Goal: Information Seeking & Learning: Learn about a topic

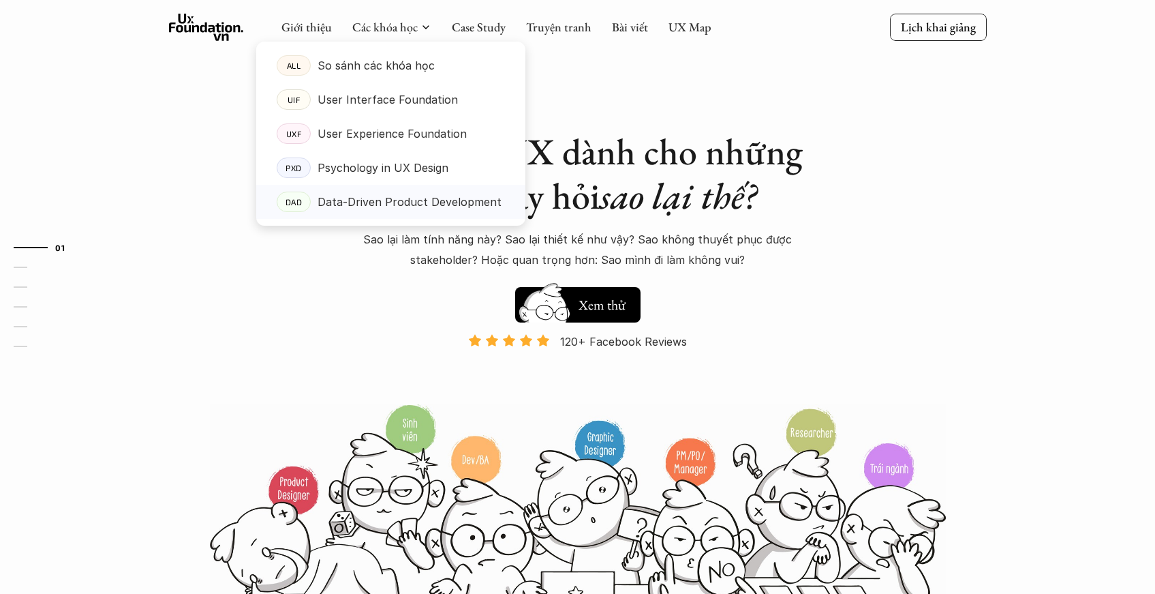
click at [345, 198] on p "Data-Driven Product Development" at bounding box center [410, 202] width 184 height 20
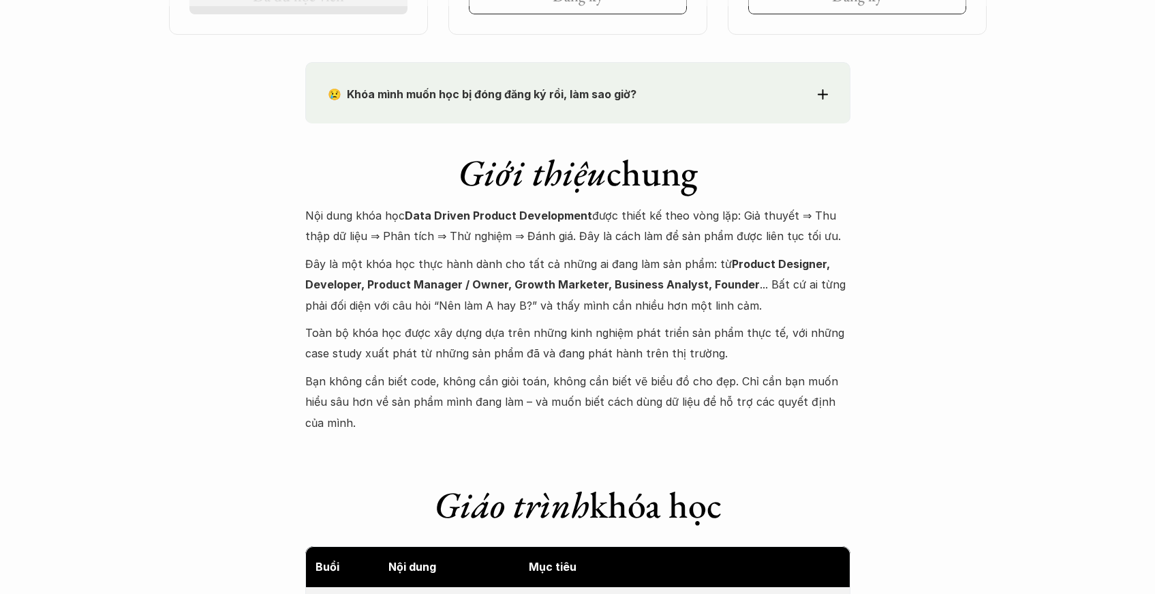
scroll to position [807, 0]
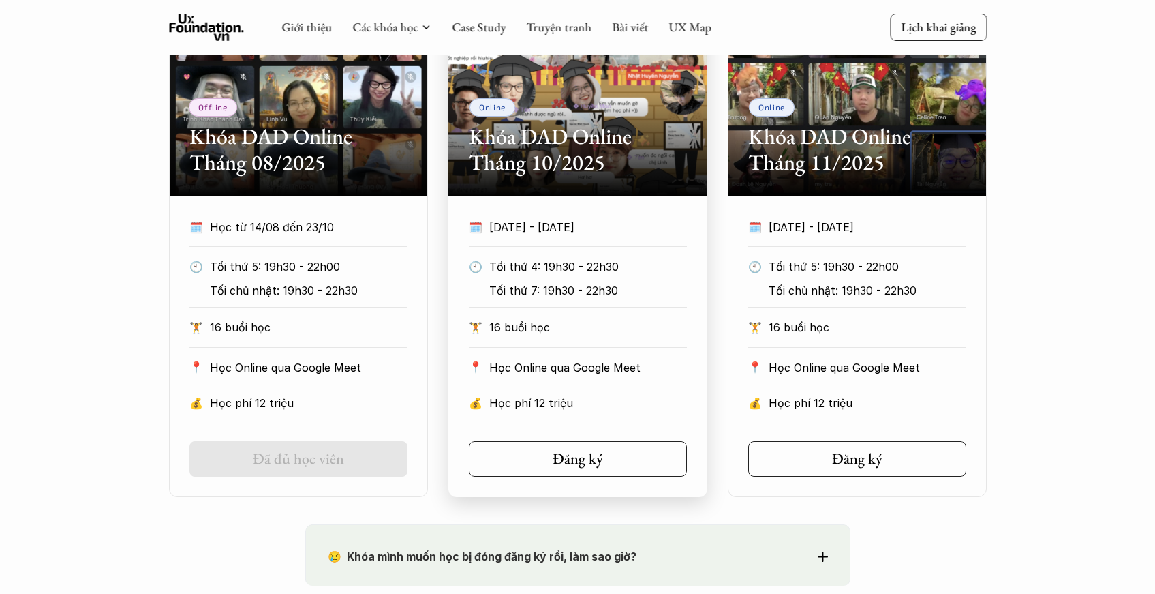
drag, startPoint x: 612, startPoint y: 226, endPoint x: 481, endPoint y: 222, distance: 131.6
click at [481, 222] on div "🗓️ [DATE] - [DATE]" at bounding box center [578, 227] width 218 height 20
copy div "🗓️ [DATE] - [DATE]"
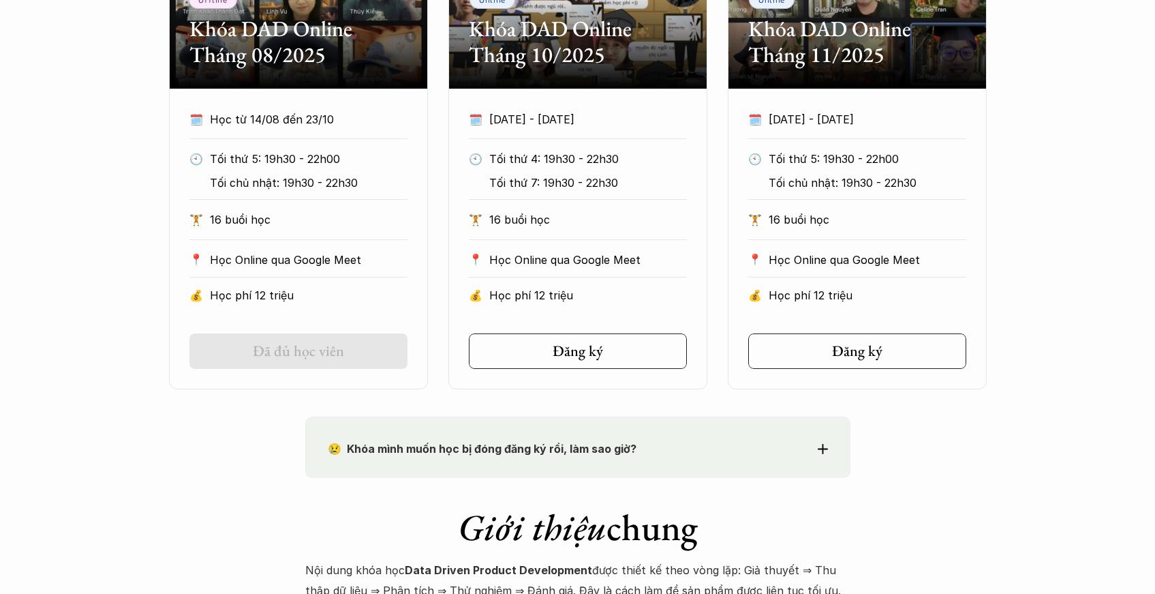
scroll to position [1210, 0]
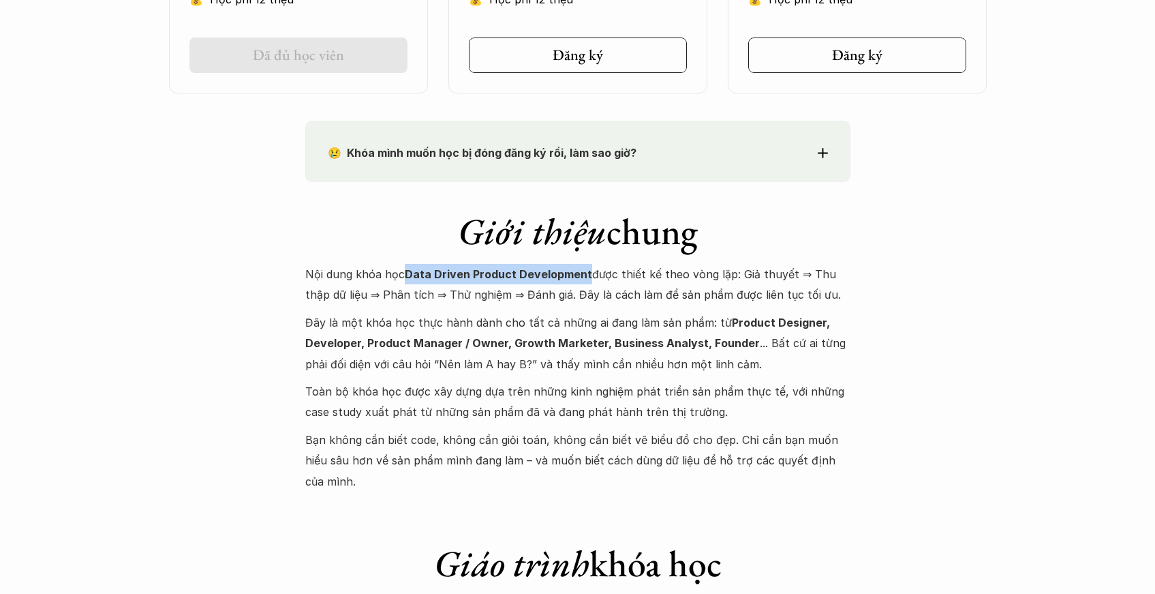
drag, startPoint x: 409, startPoint y: 273, endPoint x: 584, endPoint y: 281, distance: 175.3
click at [584, 281] on p "Nội dung khóa học Data Driven Product Development được thiết kế theo vòng lặp: …" at bounding box center [577, 285] width 545 height 42
copy strong "Data Driven Product Development"
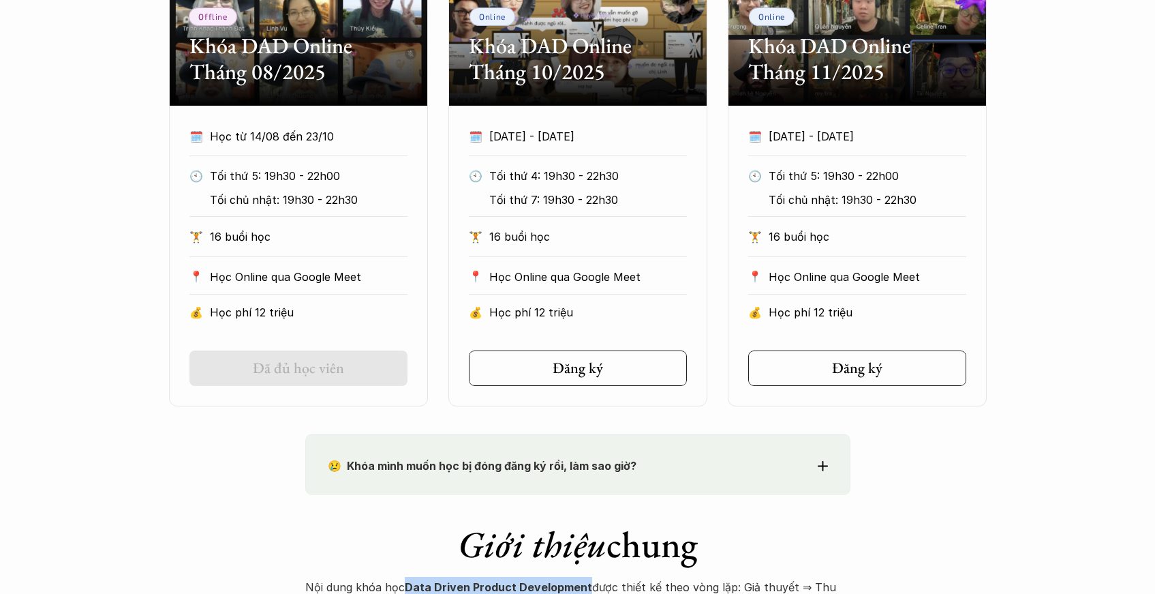
scroll to position [826, 0]
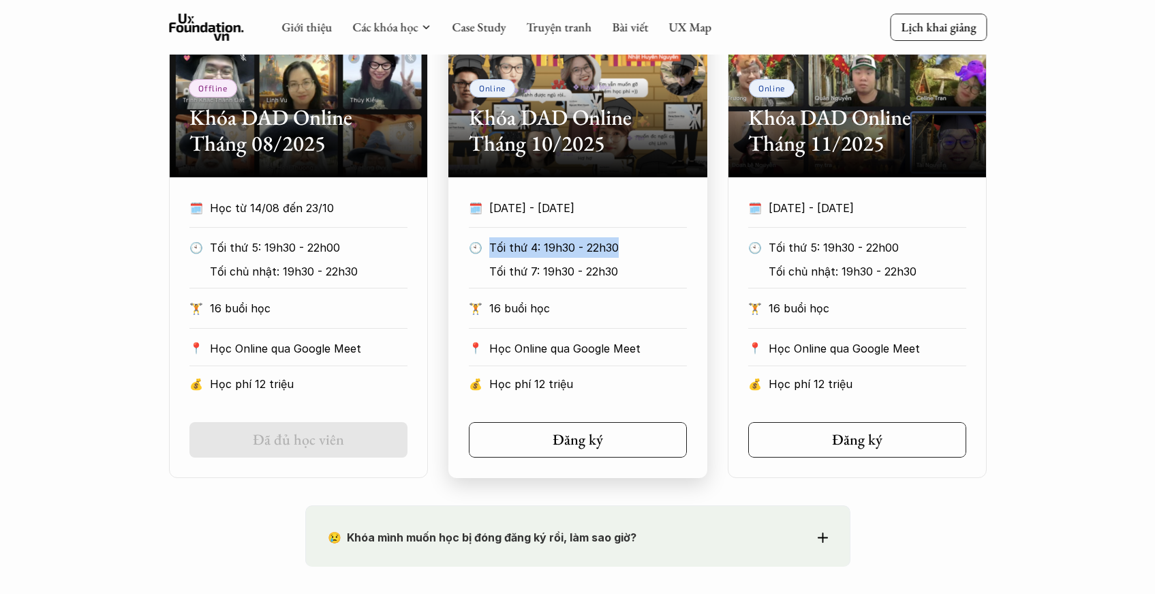
drag, startPoint x: 638, startPoint y: 246, endPoint x: 489, endPoint y: 243, distance: 148.6
click at [489, 243] on p "Tối thứ 4: 19h30 - 22h30" at bounding box center [584, 247] width 190 height 20
copy p "Tối thứ 4: 19h30 - 22h30"
